Goal: Task Accomplishment & Management: Complete application form

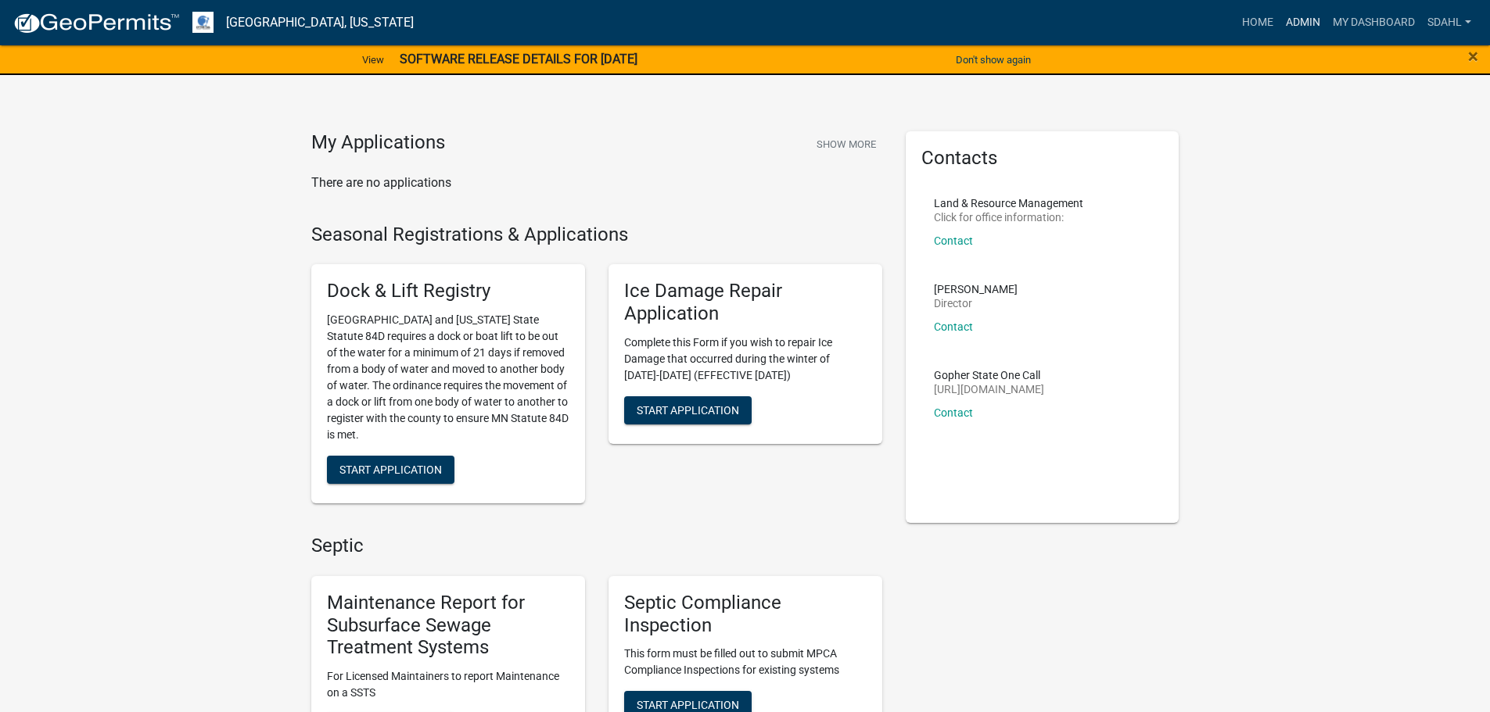
click at [1313, 31] on link "Admin" at bounding box center [1302, 23] width 47 height 30
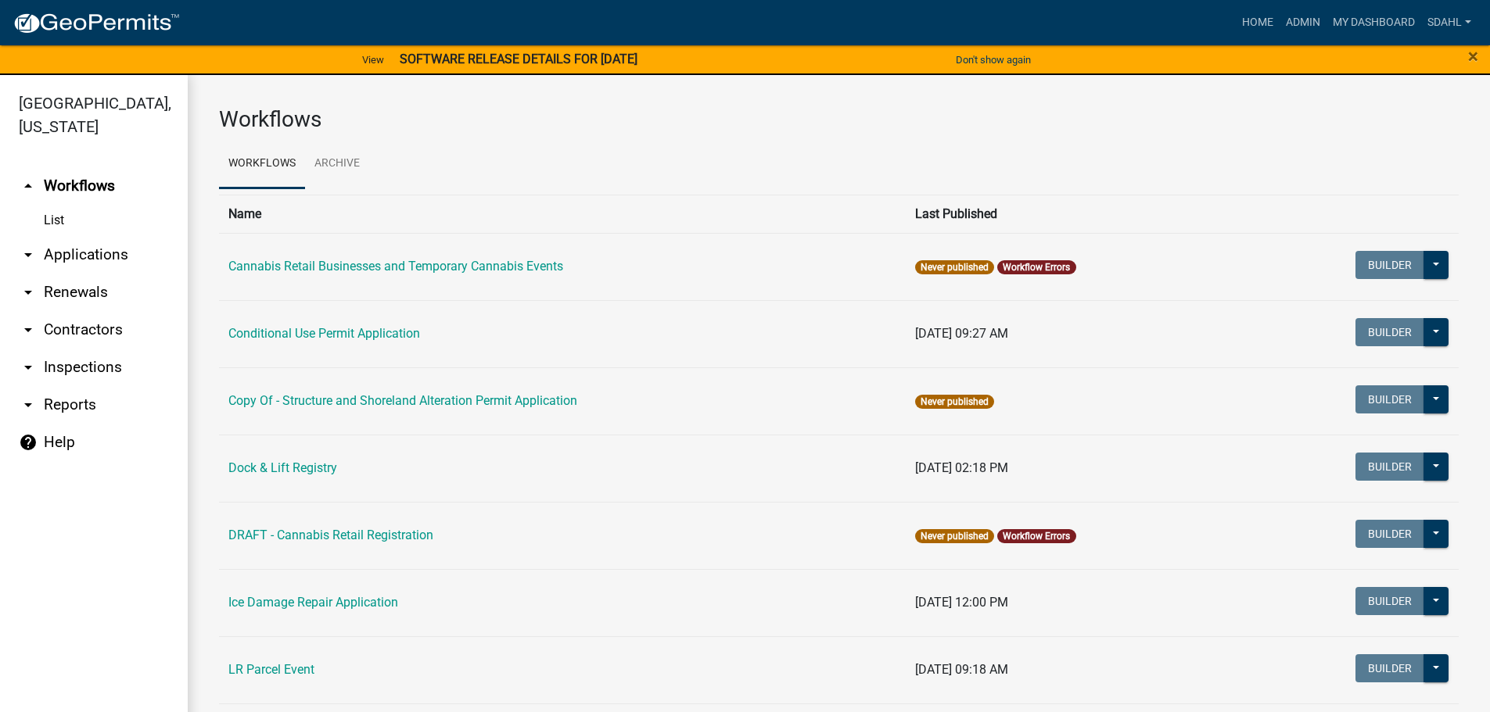
click at [81, 263] on link "arrow_drop_down Applications" at bounding box center [94, 255] width 188 height 38
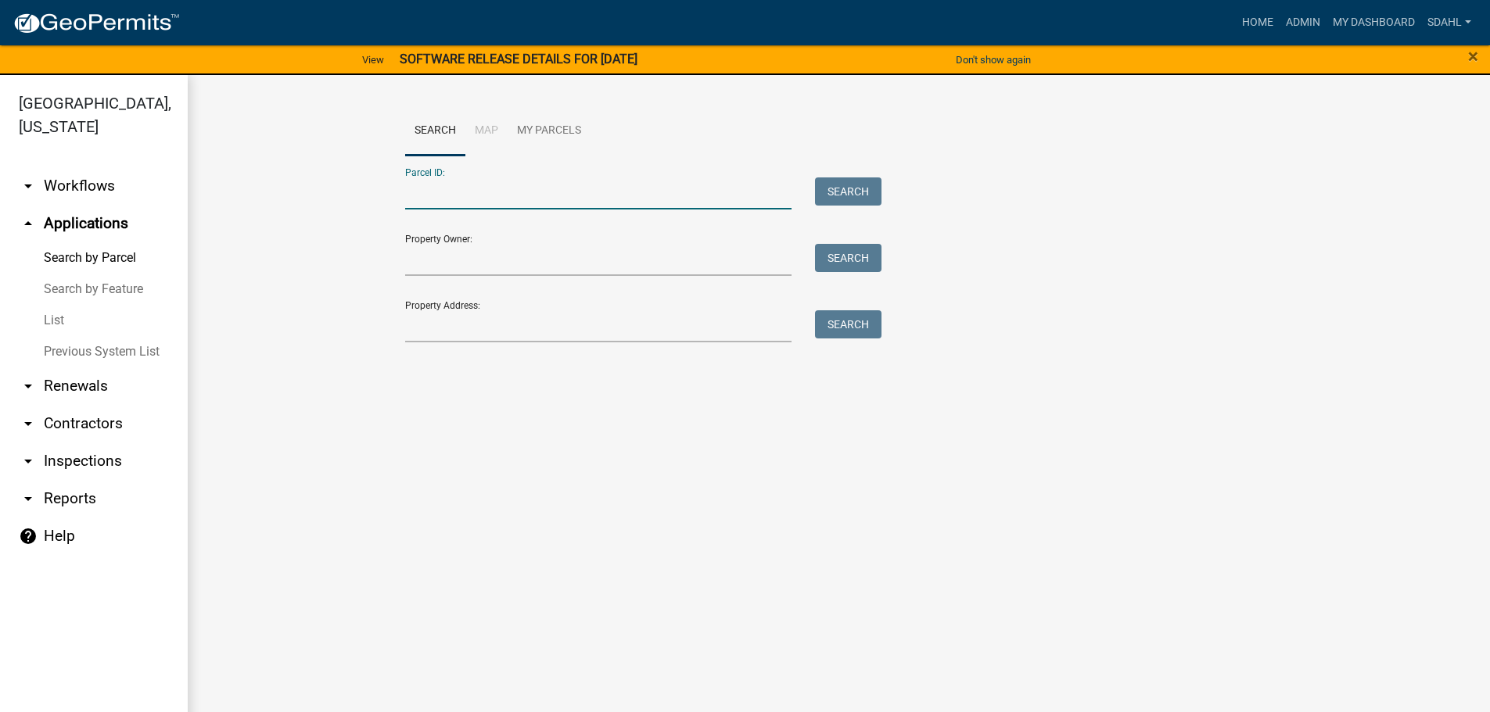
click at [472, 188] on input "Parcel ID:" at bounding box center [598, 194] width 387 height 32
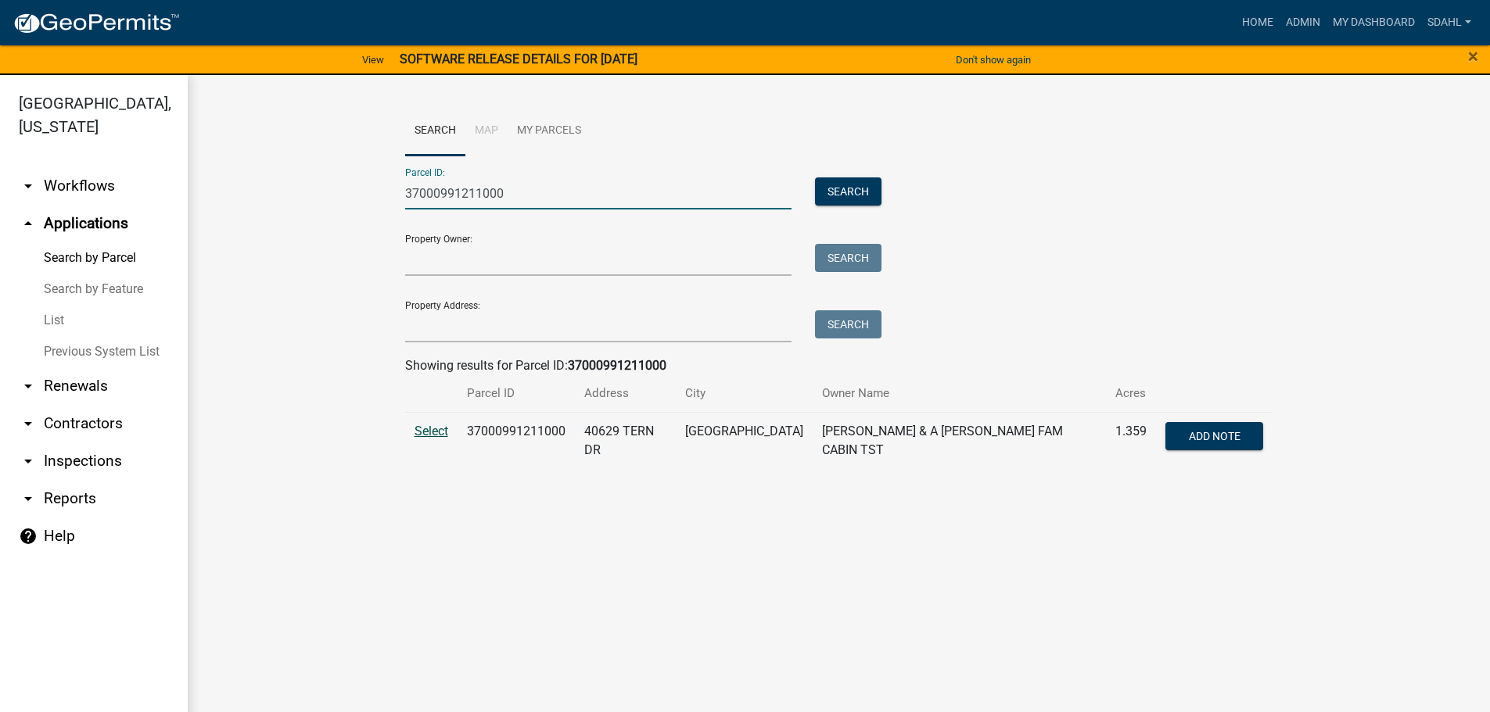
type input "37000991211000"
click at [441, 434] on span "Select" at bounding box center [431, 431] width 34 height 15
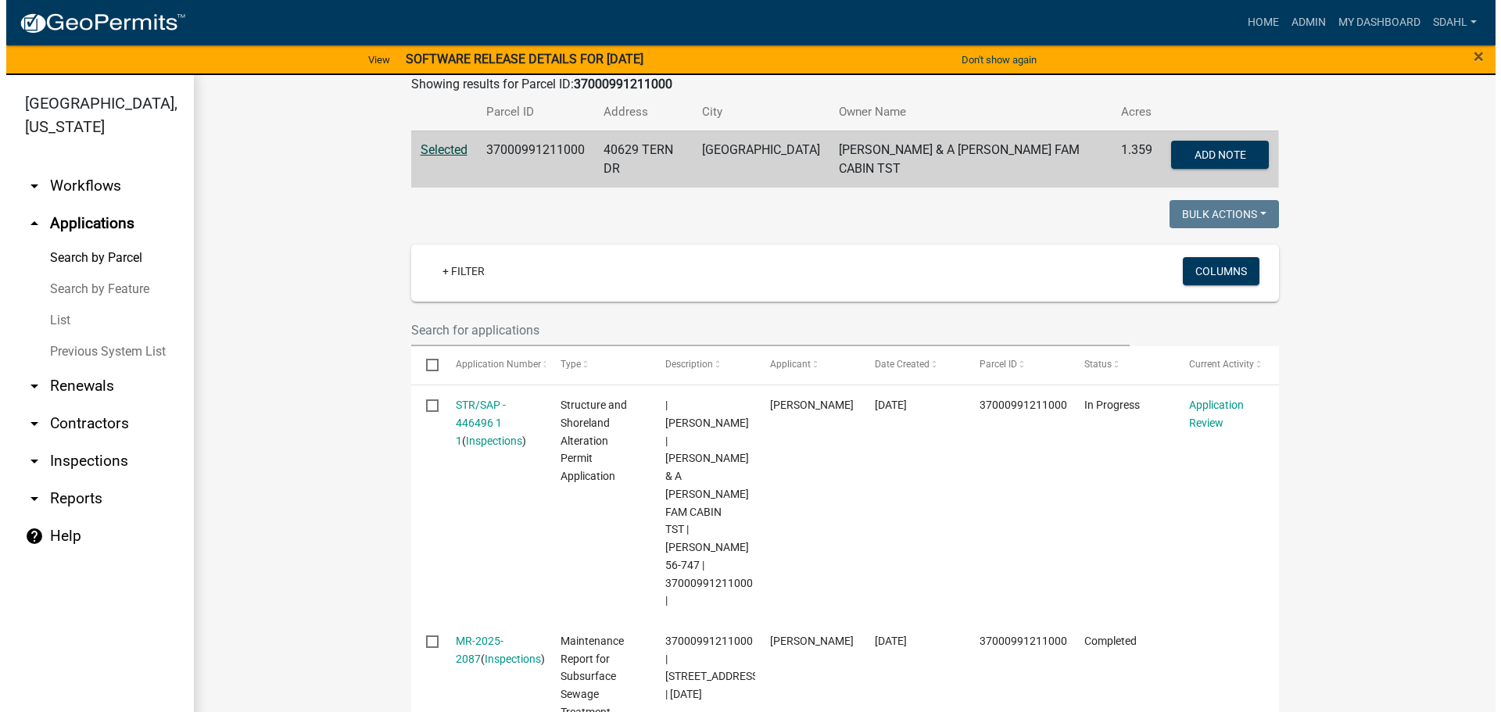
scroll to position [313, 0]
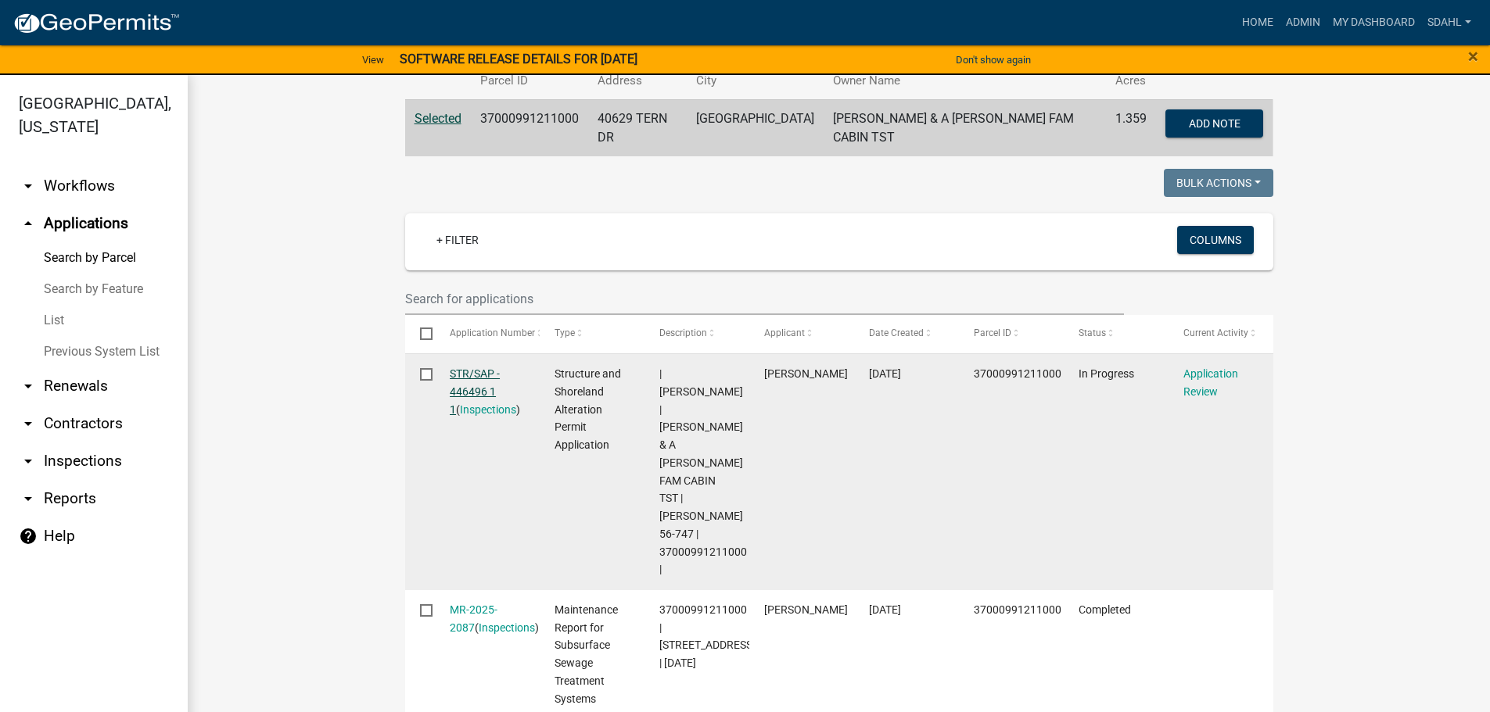
click at [466, 389] on link "STR/SAP - 446496 1 1" at bounding box center [475, 392] width 50 height 48
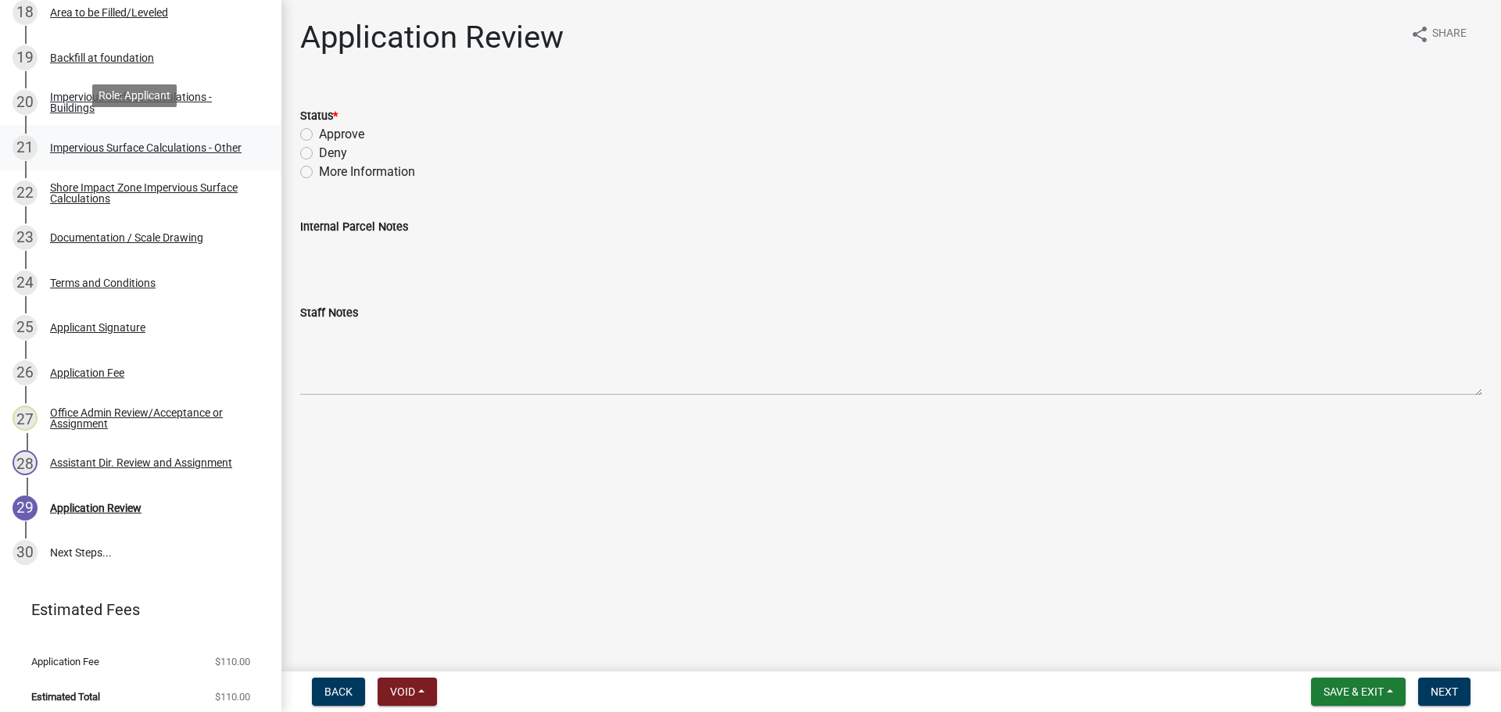
scroll to position [1109, 0]
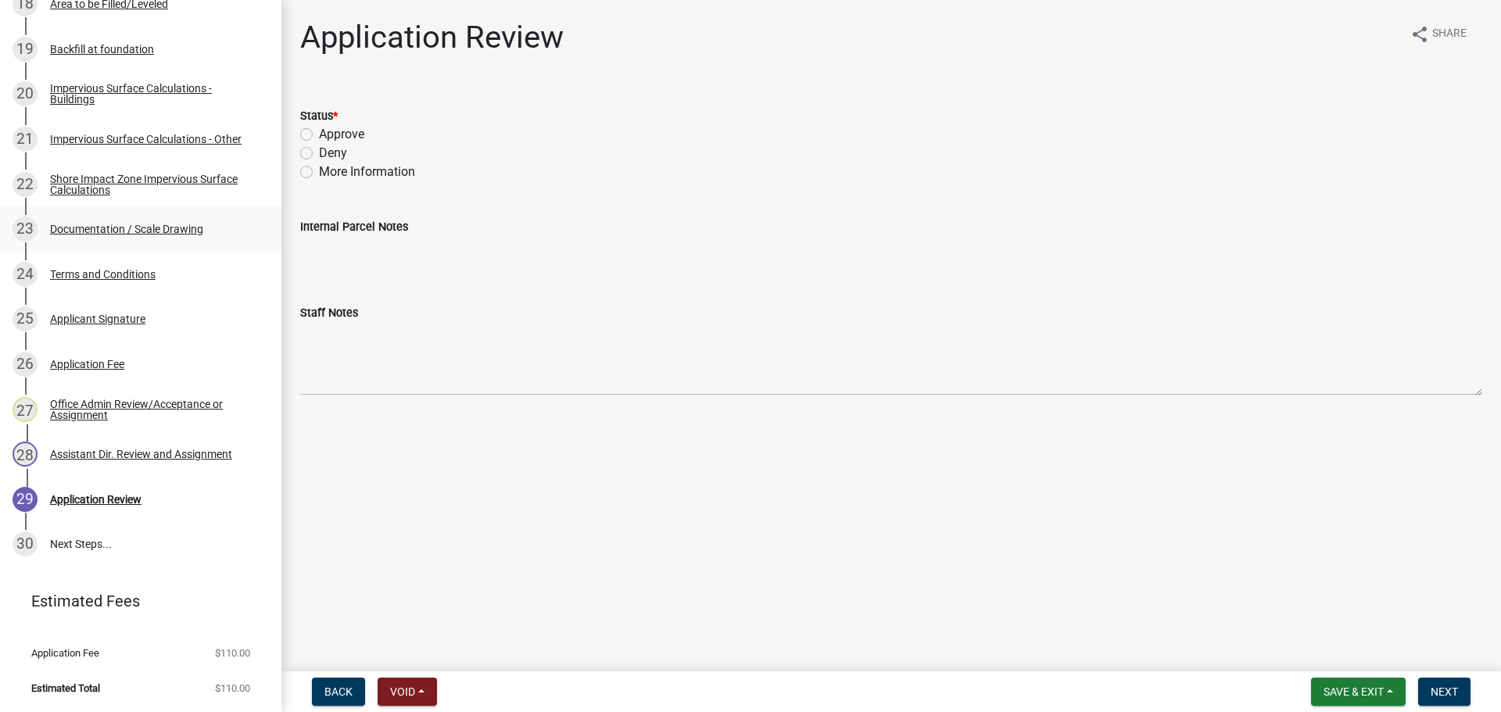
click at [174, 224] on div "Documentation / Scale Drawing" at bounding box center [126, 229] width 153 height 11
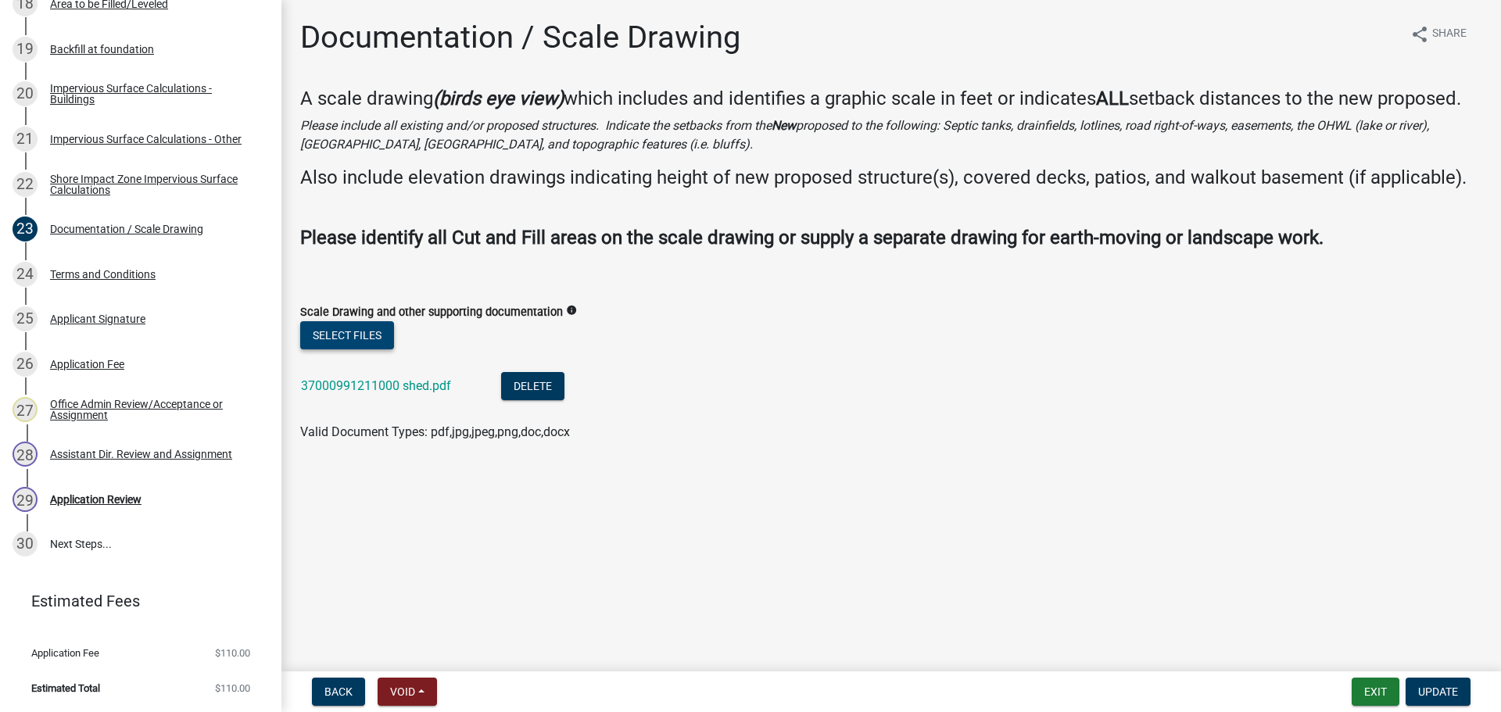
click at [358, 337] on button "Select files" at bounding box center [347, 335] width 94 height 28
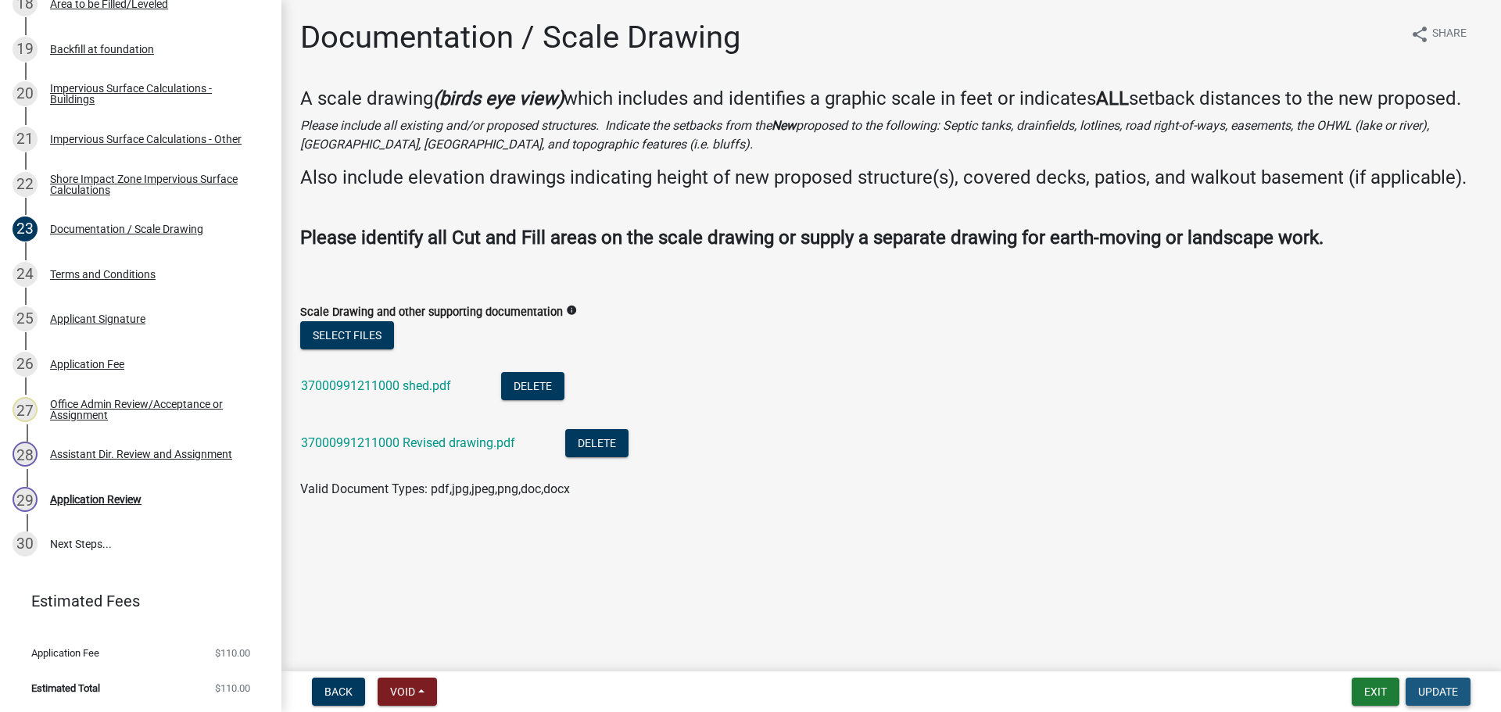
click at [1436, 691] on span "Update" at bounding box center [1439, 692] width 40 height 13
